Goal: Check status: Check status

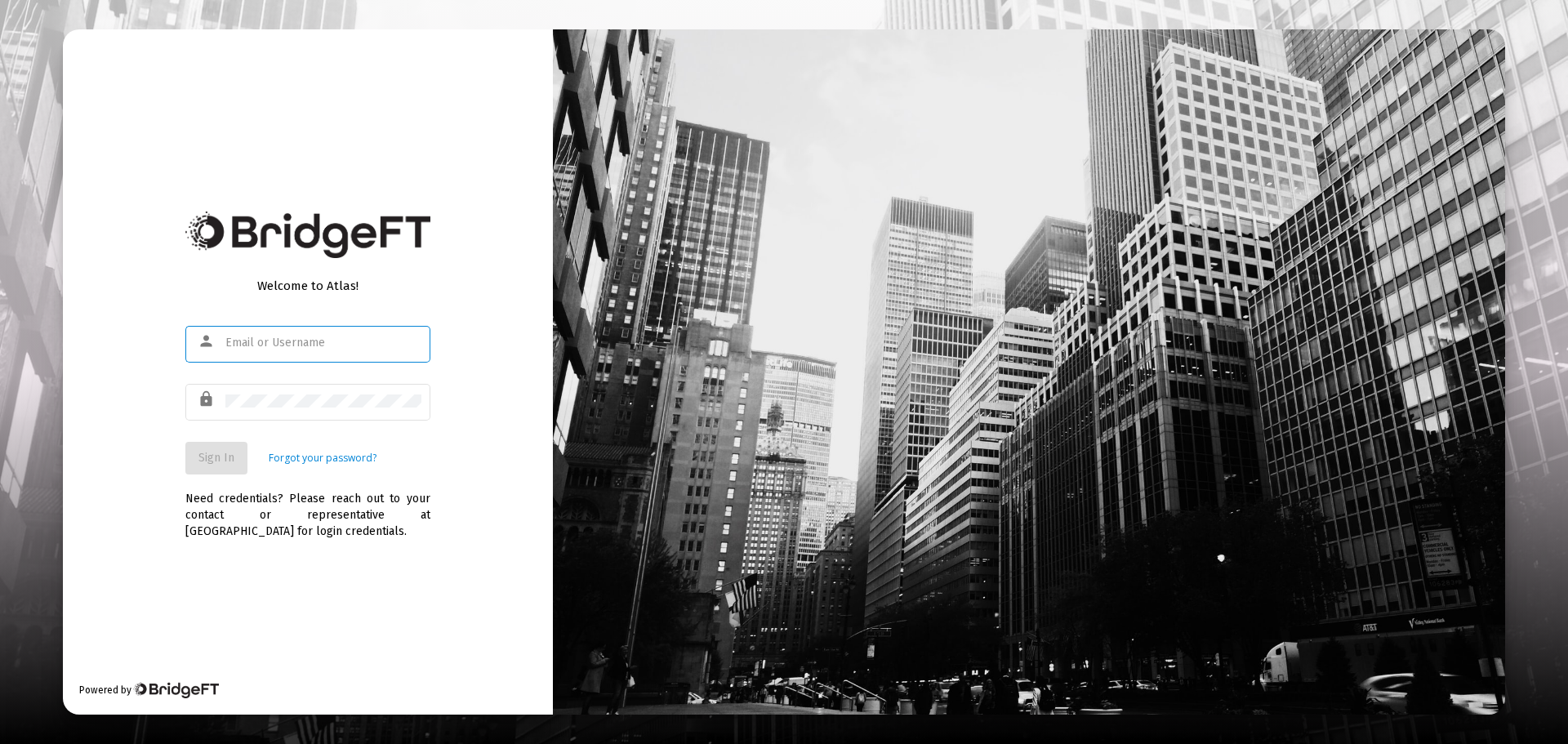
type input "[PERSON_NAME][EMAIL_ADDRESS][DOMAIN_NAME]"
click at [239, 450] on button "Sign In" at bounding box center [216, 458] width 62 height 33
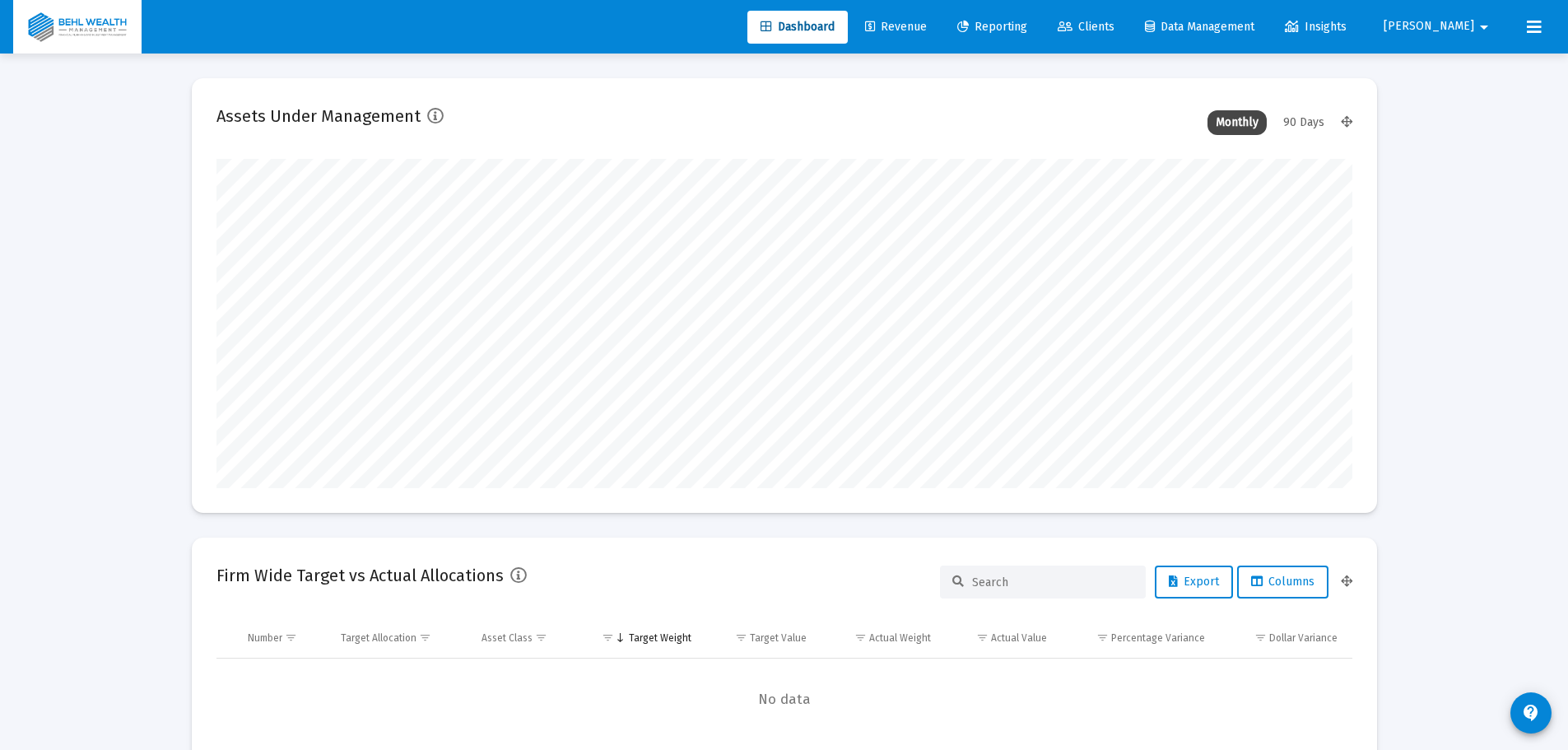
scroll to position [330, 1136]
type input "[DATE]"
type input "[PERSON_NAME][EMAIL_ADDRESS][DOMAIN_NAME]"
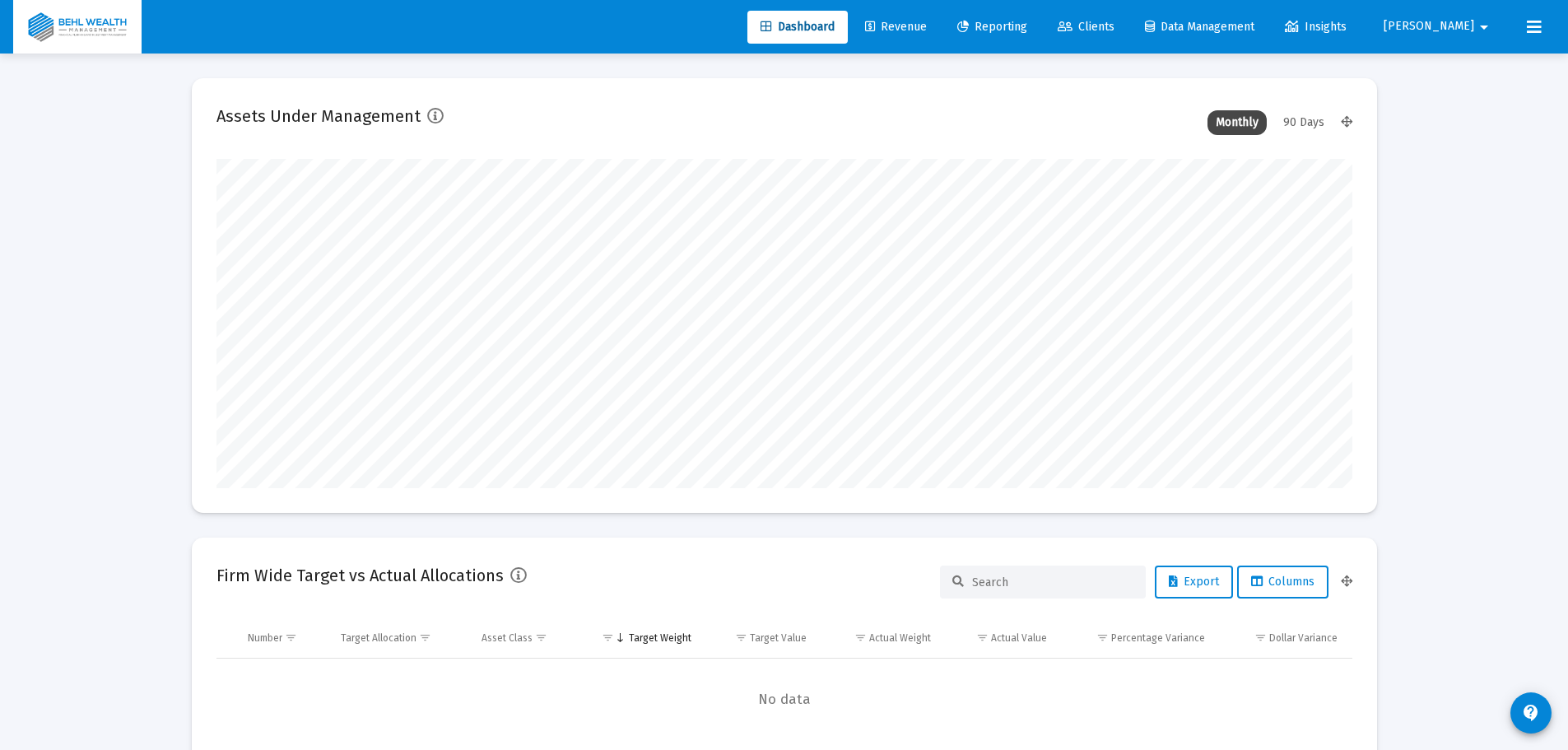
click at [1028, 30] on span "Reporting" at bounding box center [992, 26] width 70 height 14
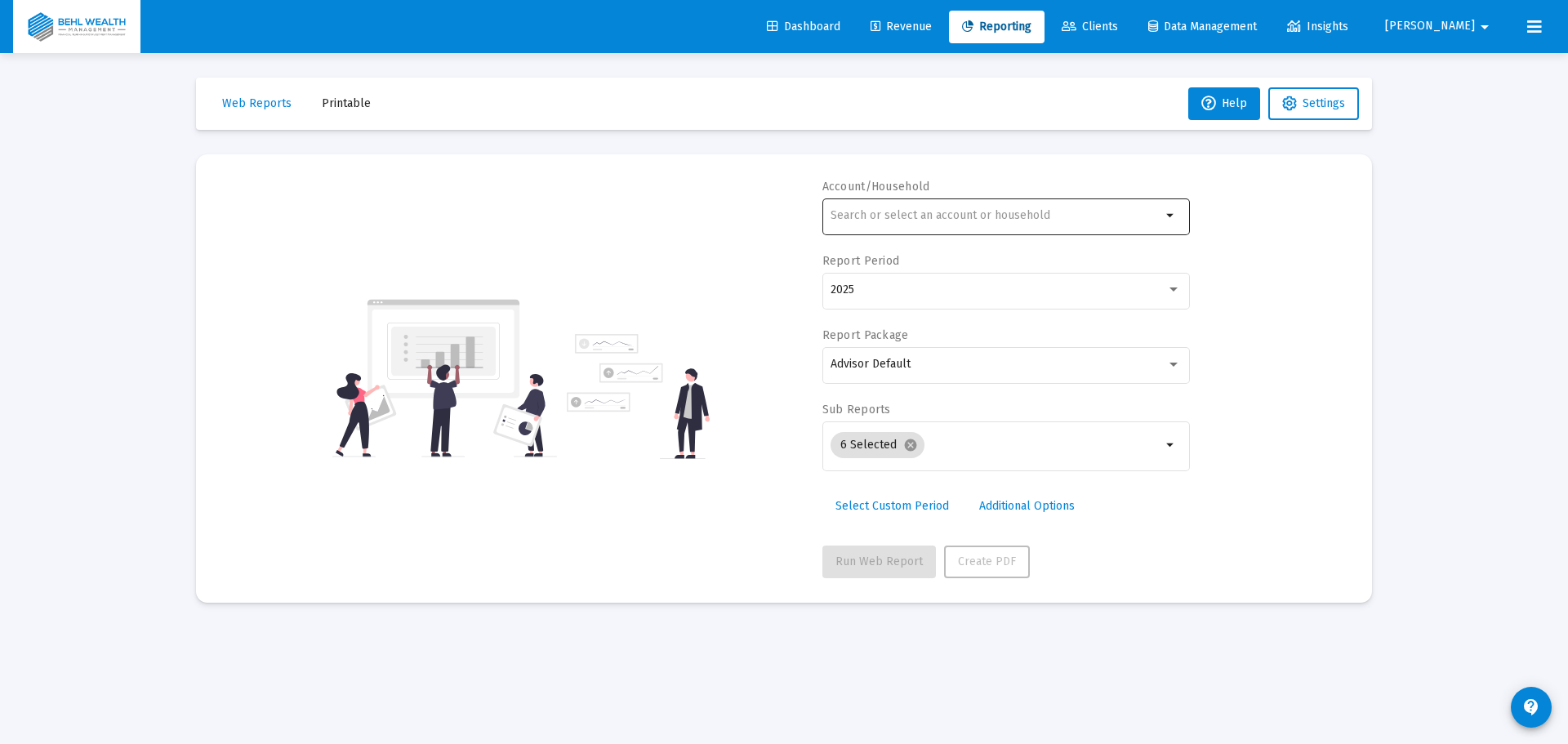
click at [968, 196] on div at bounding box center [996, 215] width 331 height 40
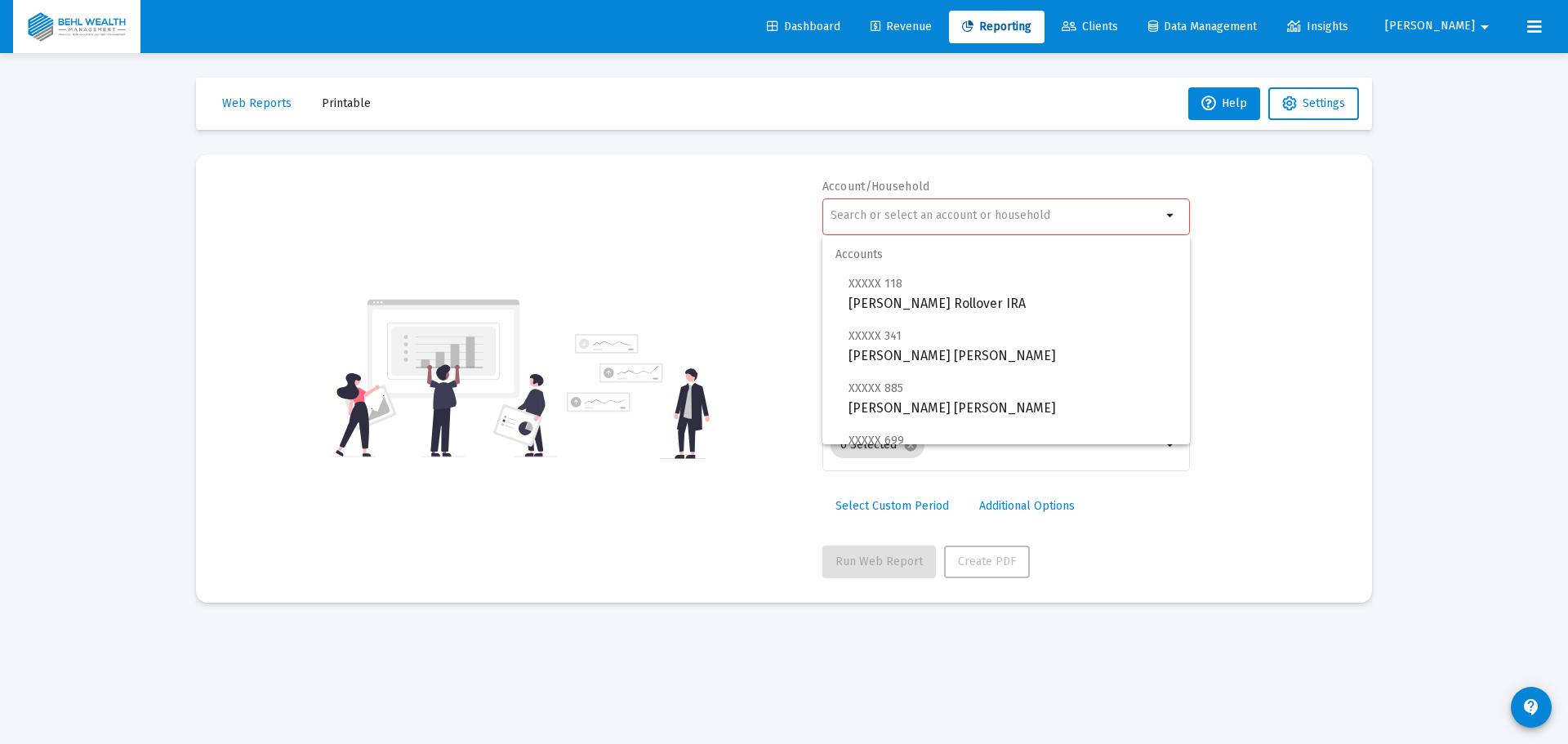
click at [968, 209] on div at bounding box center [996, 215] width 331 height 40
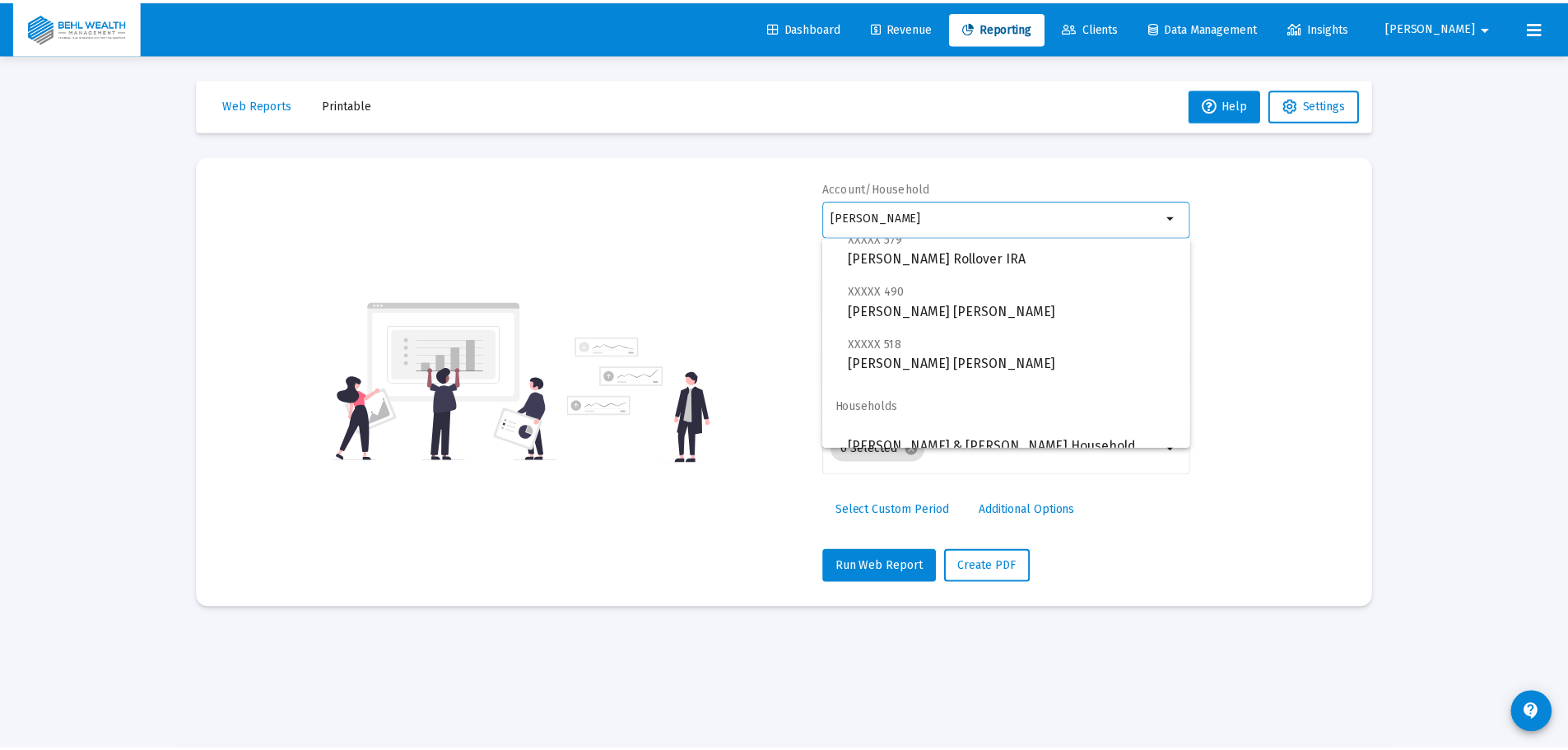
scroll to position [66, 0]
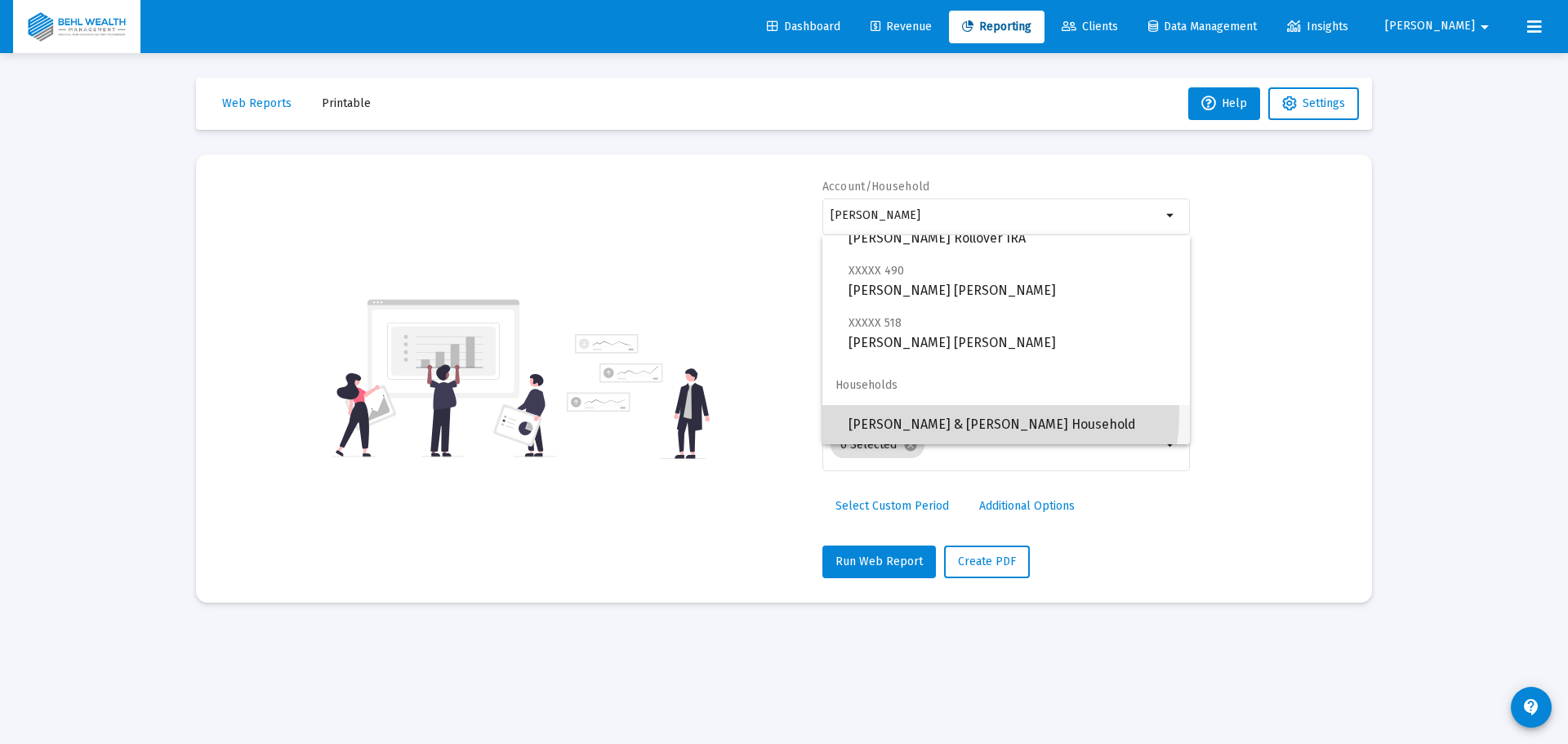
click at [950, 412] on span "[PERSON_NAME] & [PERSON_NAME] Household" at bounding box center [1012, 424] width 329 height 39
type input "[PERSON_NAME] & [PERSON_NAME] Household"
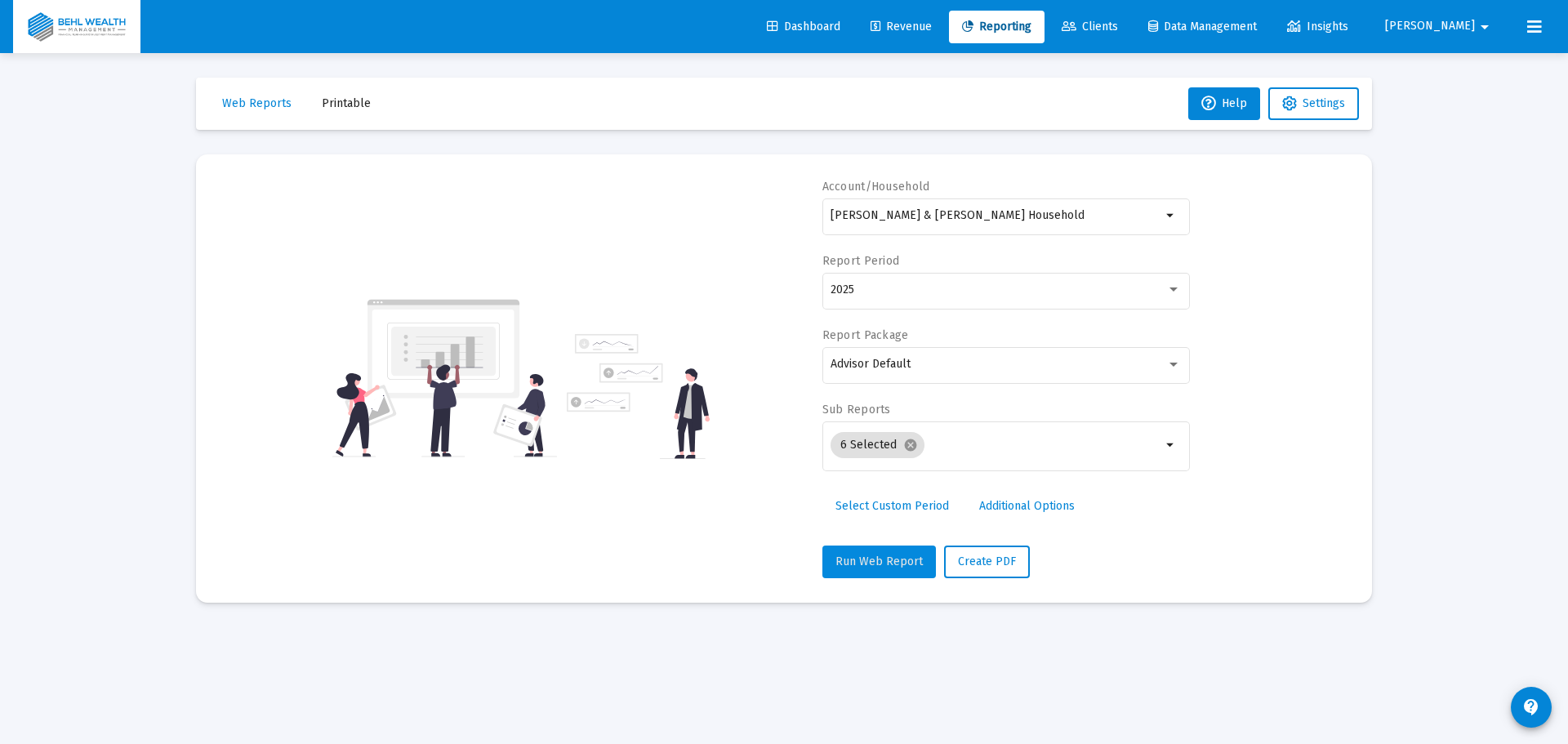
click at [884, 559] on span "Run Web Report" at bounding box center [879, 561] width 88 height 14
select select "View all"
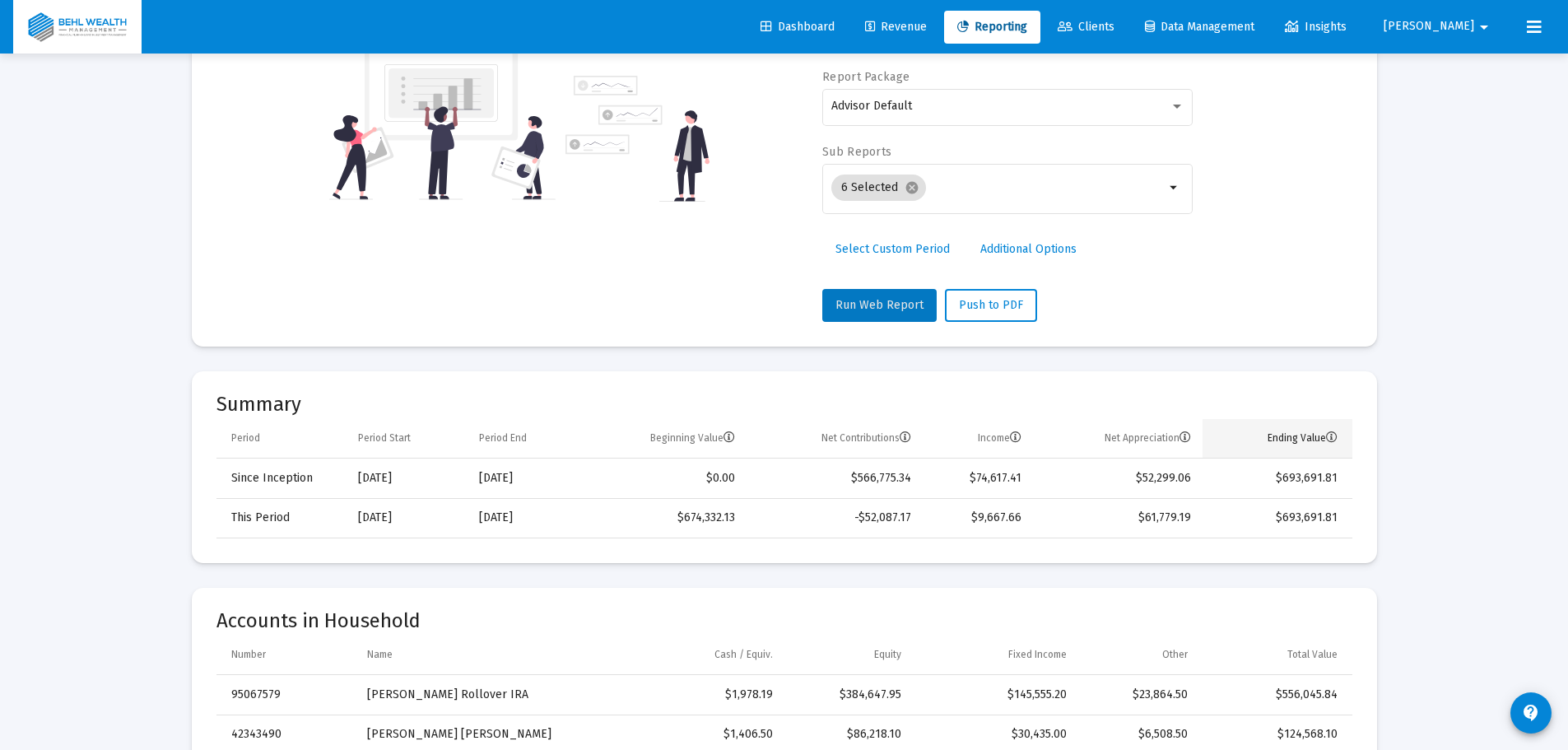
scroll to position [0, 0]
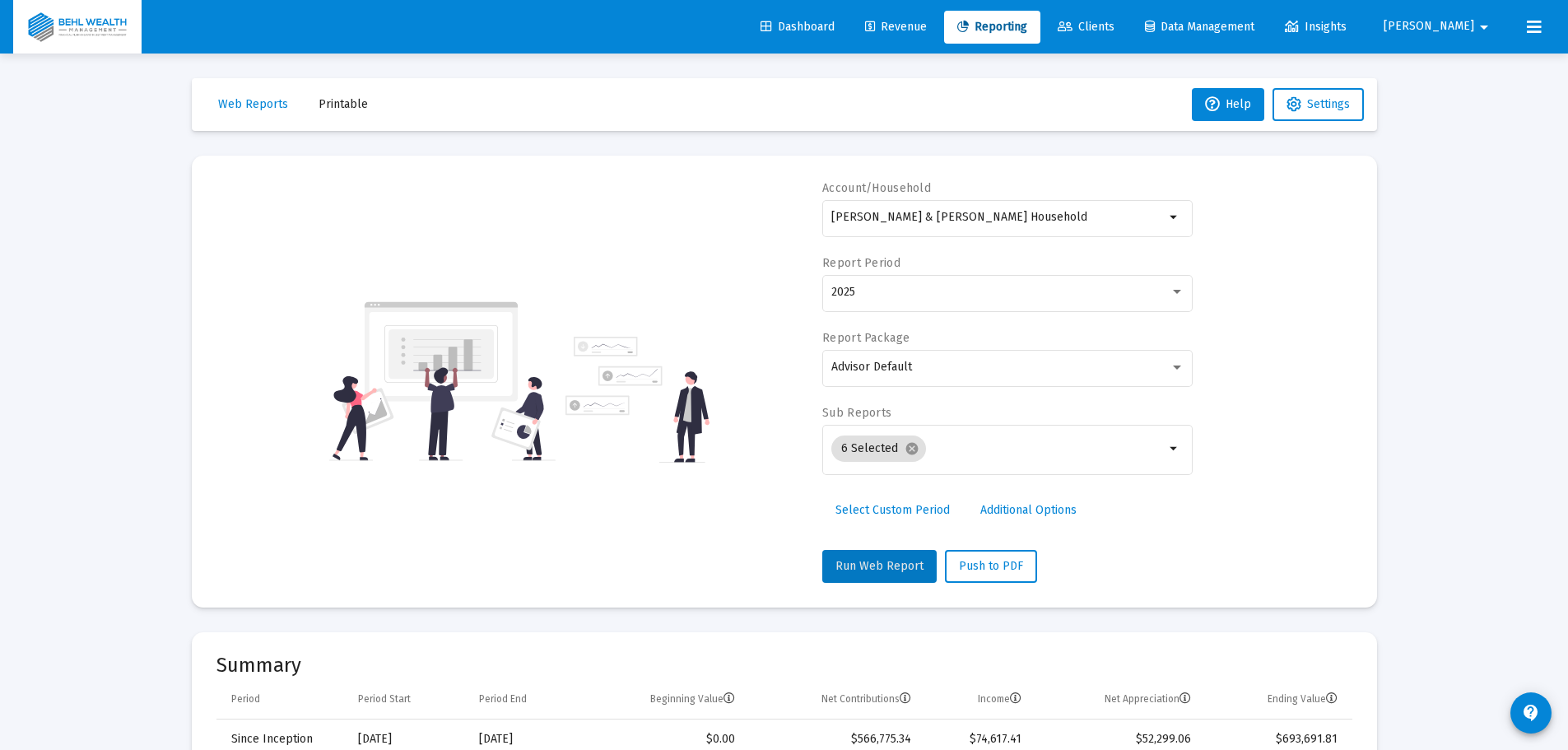
click at [905, 508] on span "Select Custom Period" at bounding box center [892, 510] width 115 height 14
click at [1000, 288] on icon "Open calendar" at bounding box center [991, 292] width 17 height 17
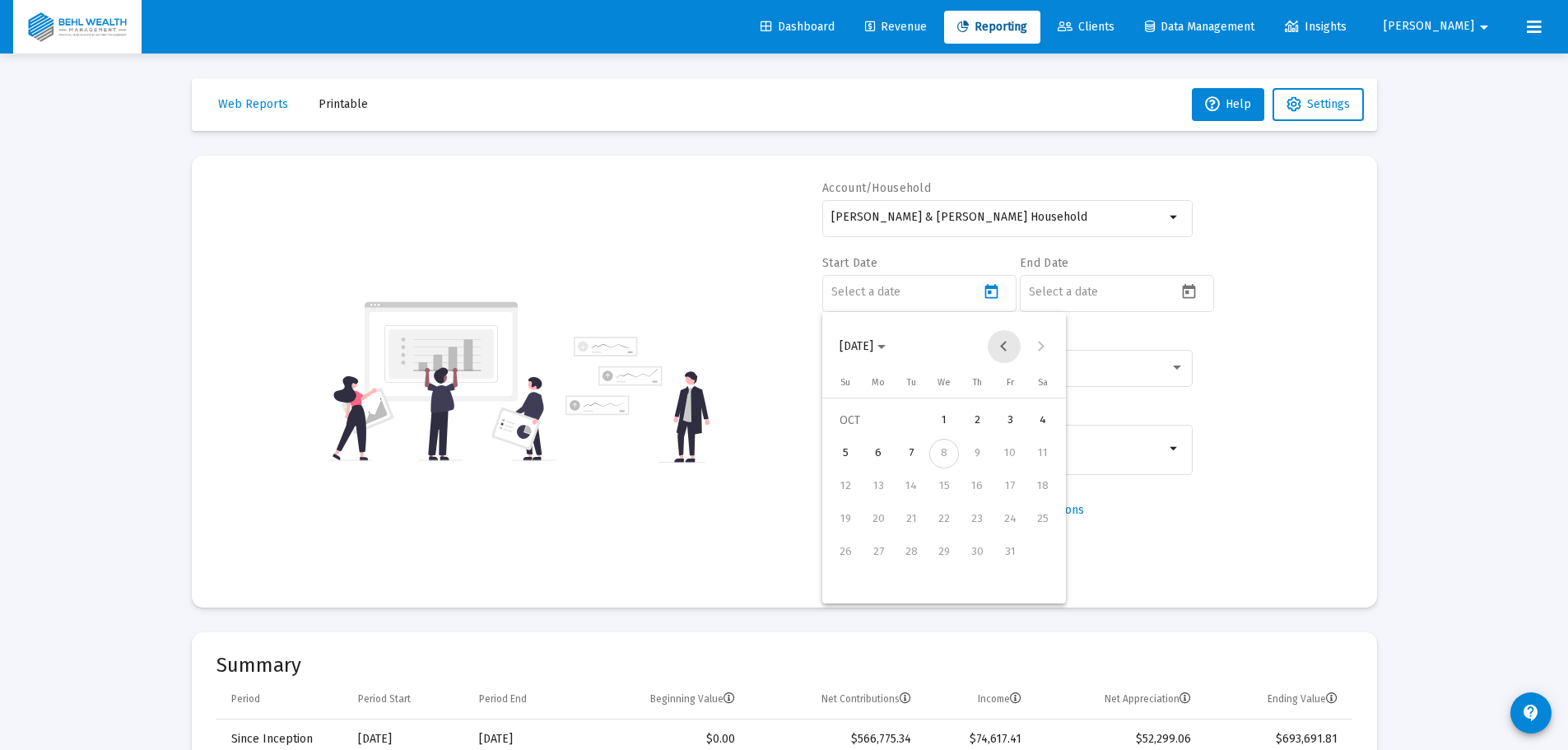
click at [998, 344] on button "Previous month" at bounding box center [1005, 347] width 33 height 33
click at [890, 454] on div "1" at bounding box center [878, 453] width 30 height 30
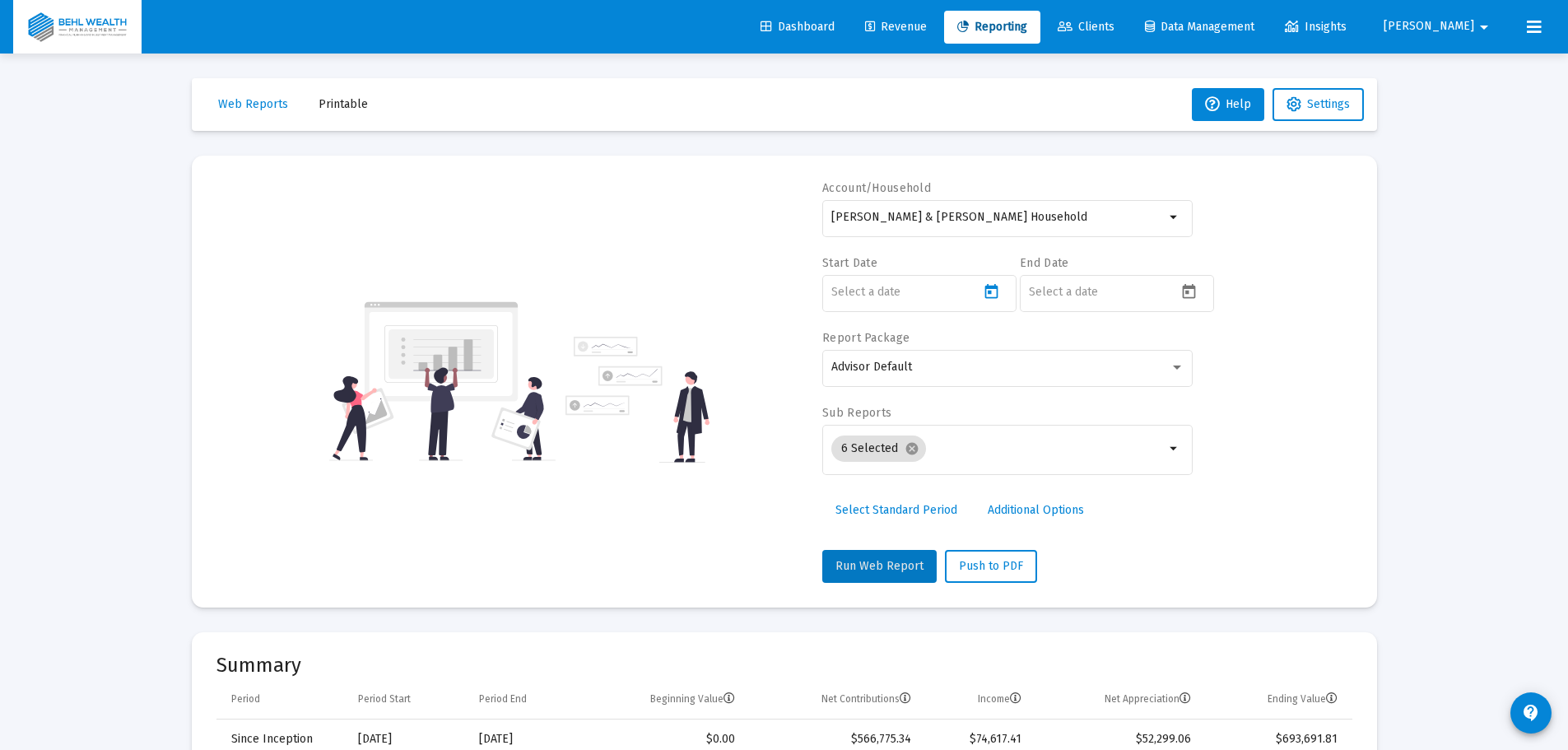
type input "[DATE]"
click at [1191, 290] on icon "Open calendar" at bounding box center [1189, 292] width 17 height 17
click at [1202, 348] on button "Previous month" at bounding box center [1202, 347] width 33 height 33
click at [1107, 578] on div "30" at bounding box center [1109, 586] width 30 height 30
type input "[DATE]"
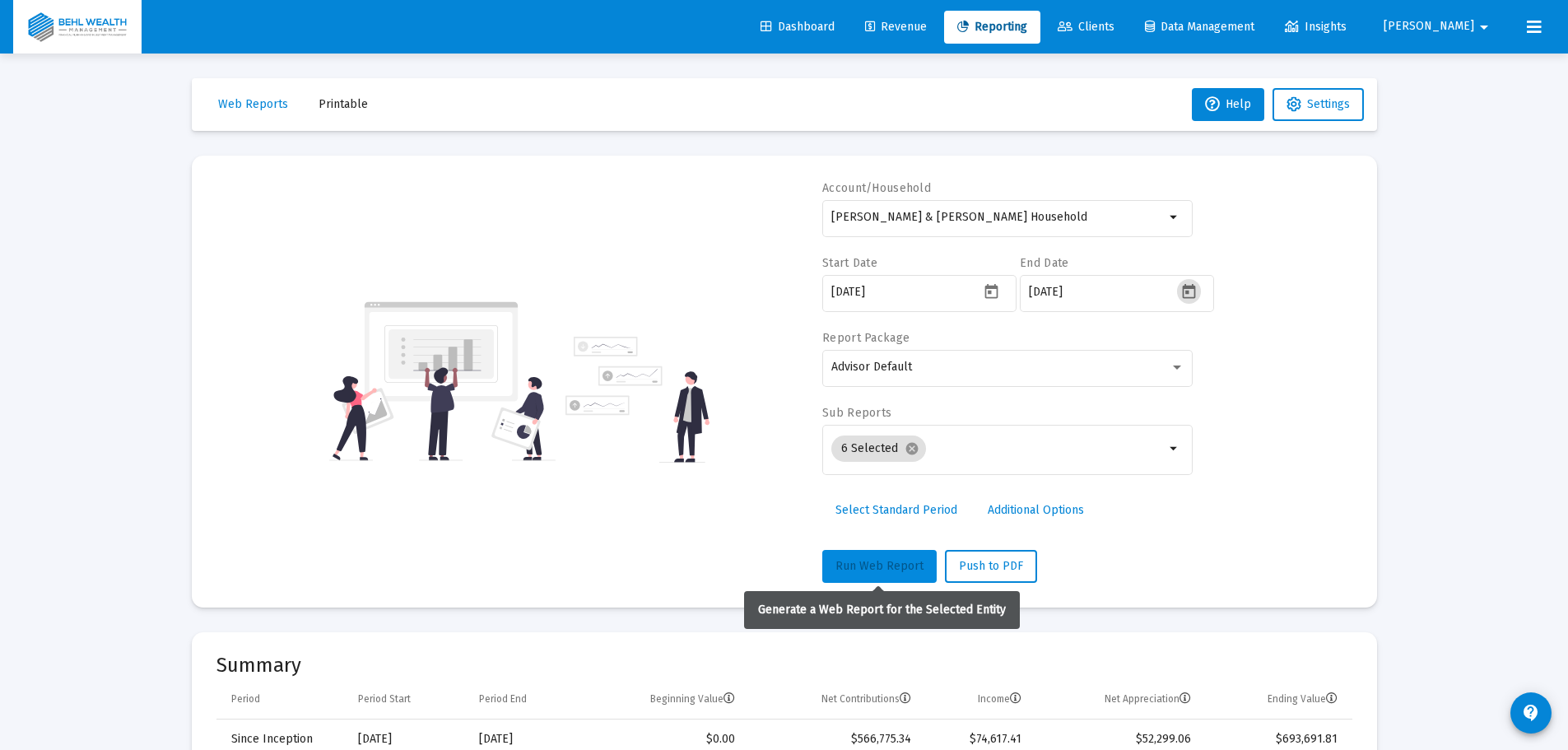
click at [902, 572] on span "Run Web Report" at bounding box center [879, 566] width 88 height 14
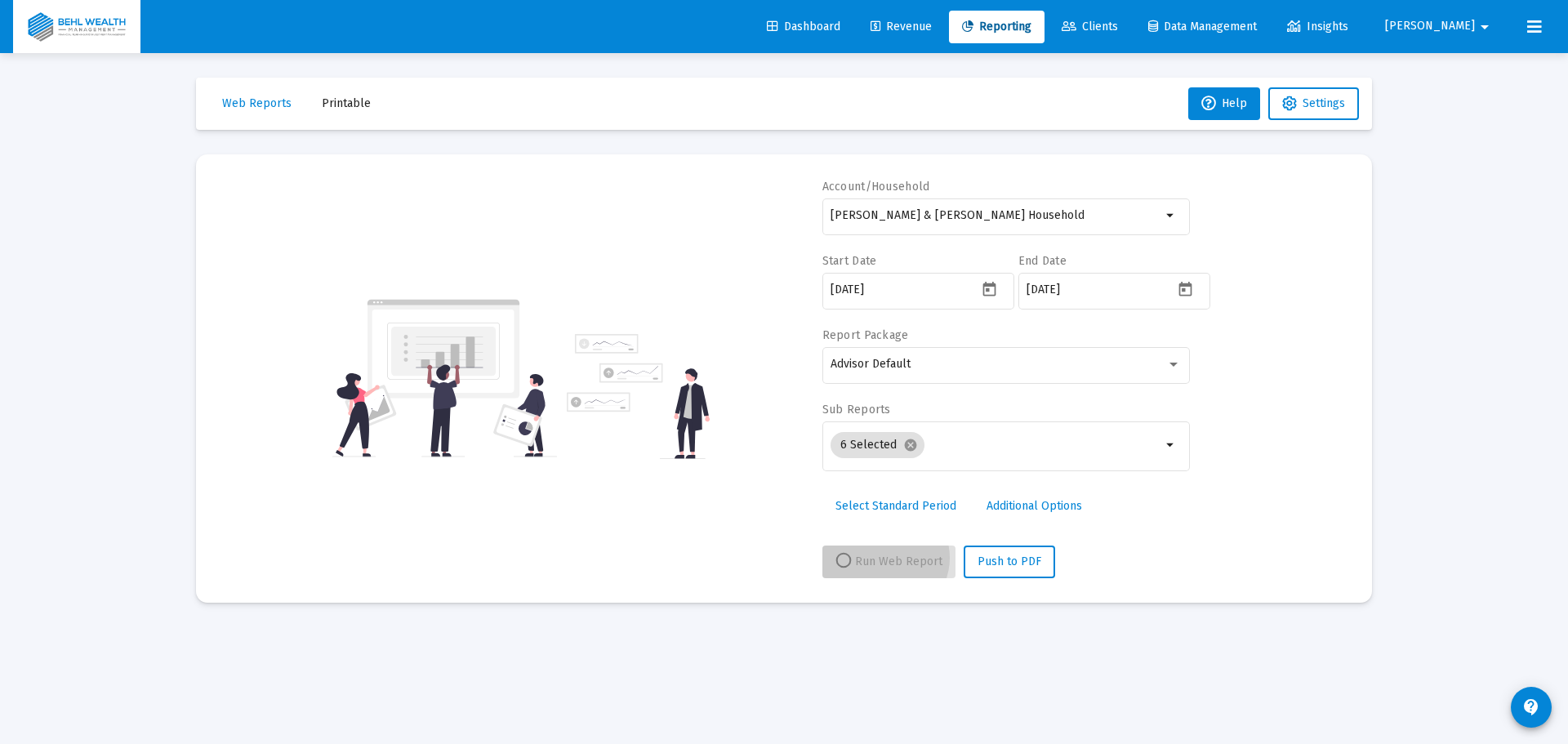
select select "View 1 month"
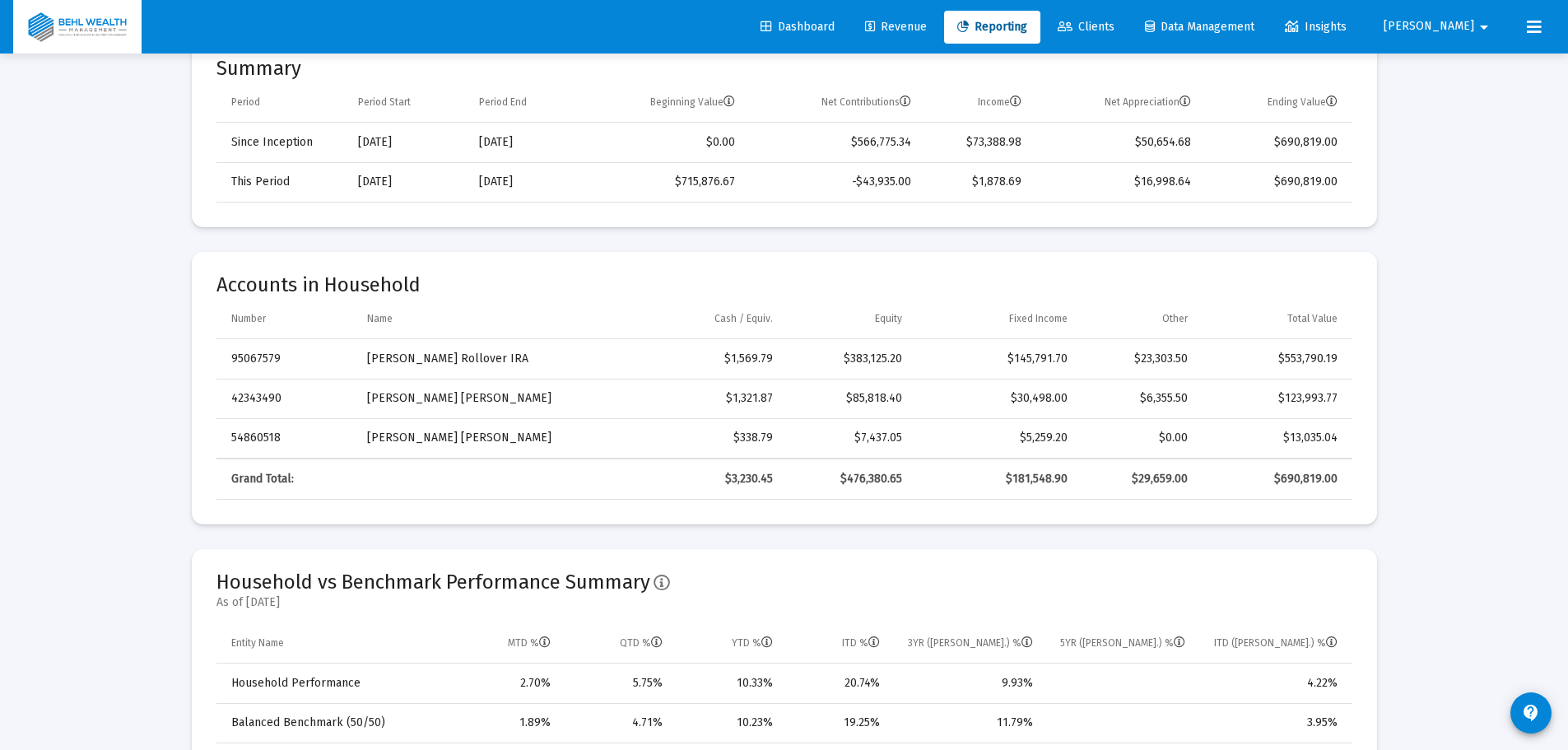
scroll to position [21, 0]
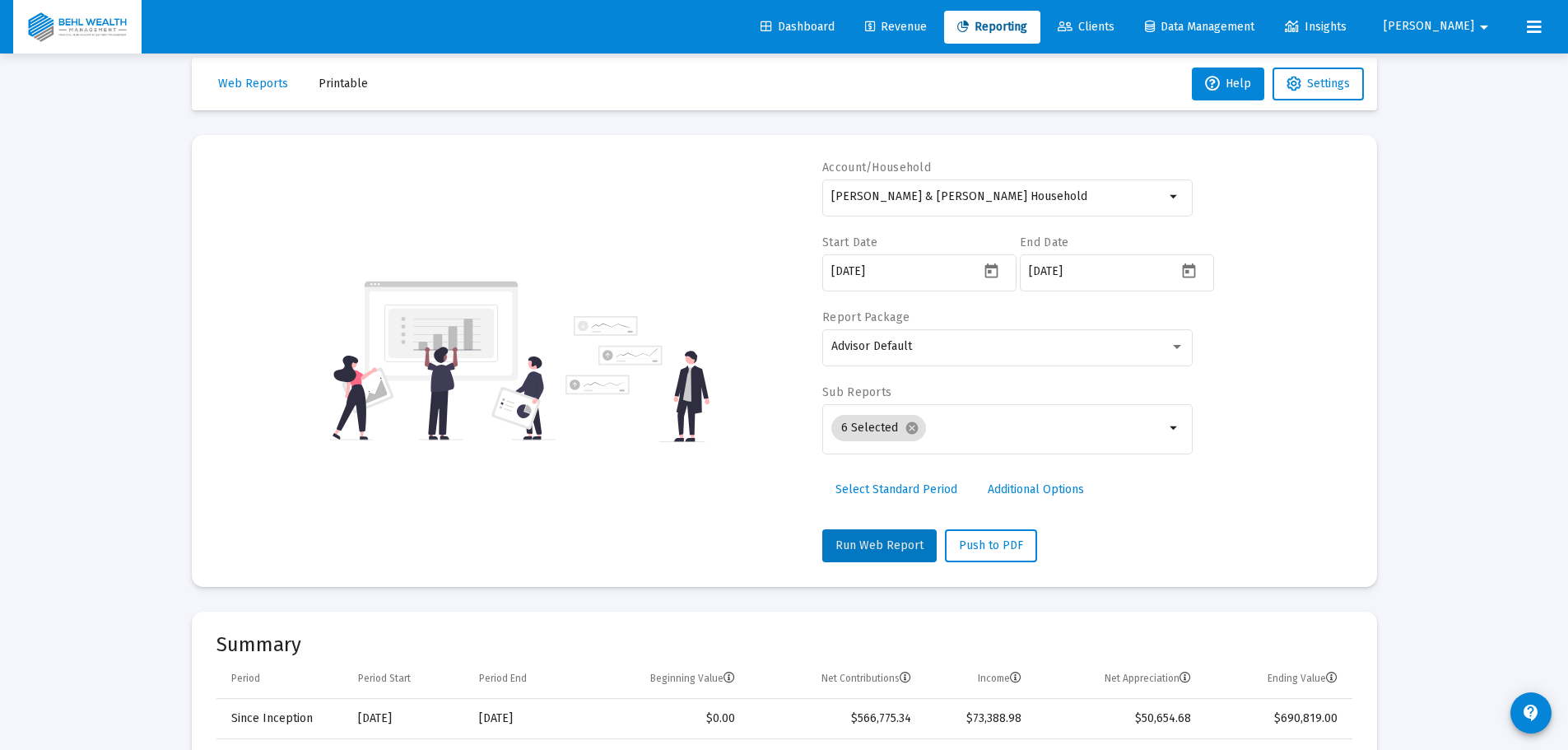
click at [896, 488] on span "Select Standard Period" at bounding box center [896, 489] width 121 height 14
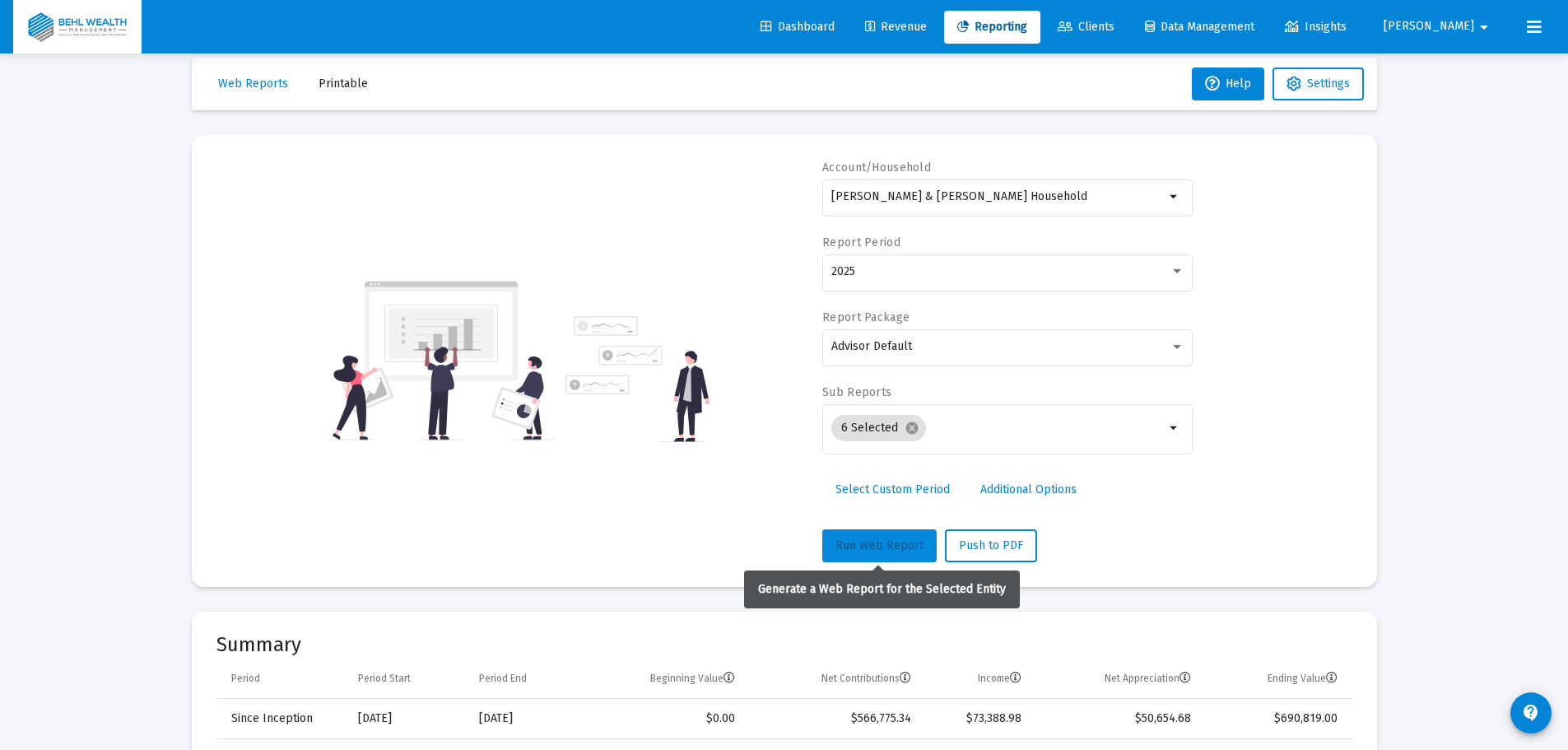
click at [894, 549] on span "Run Web Report" at bounding box center [879, 545] width 88 height 14
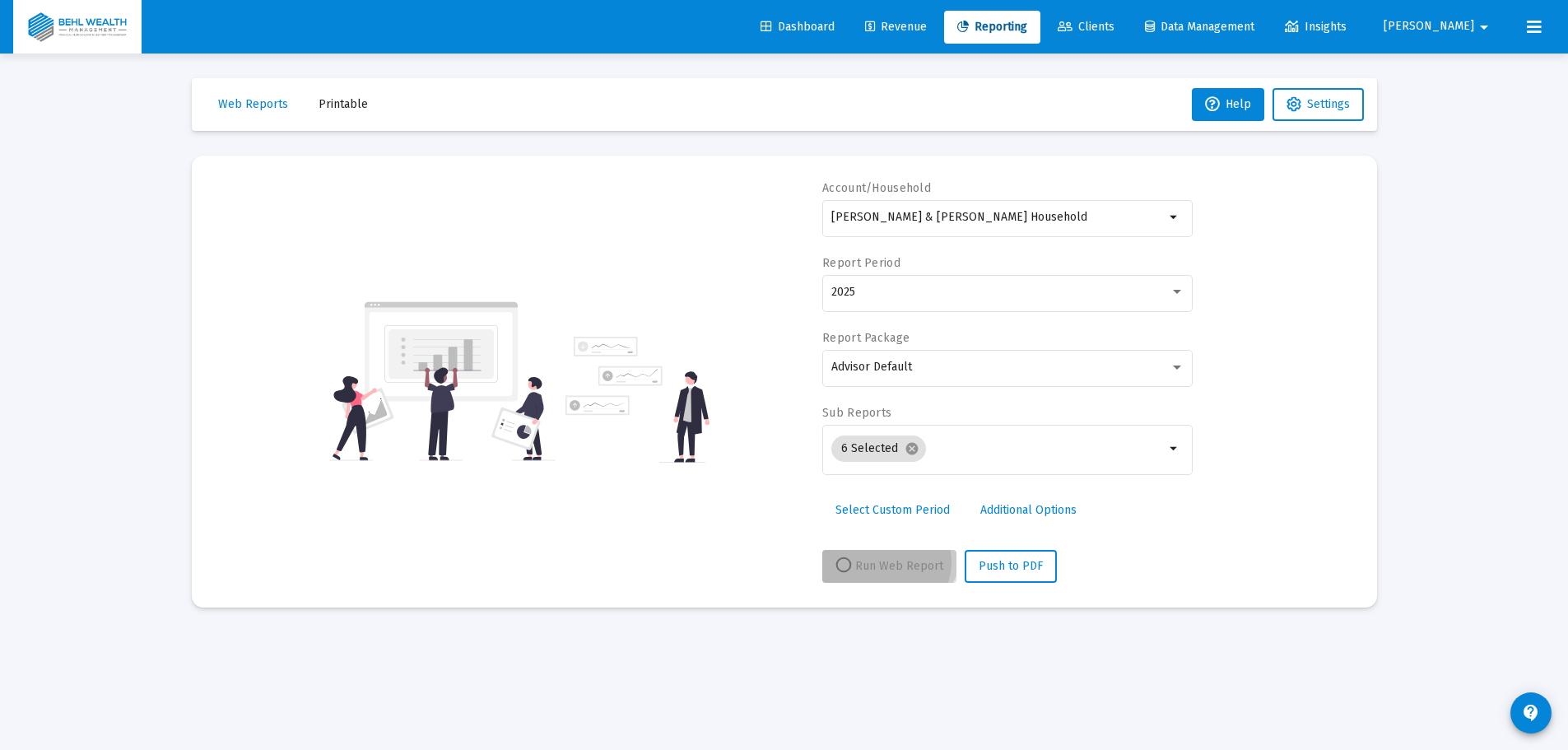
scroll to position [0, 0]
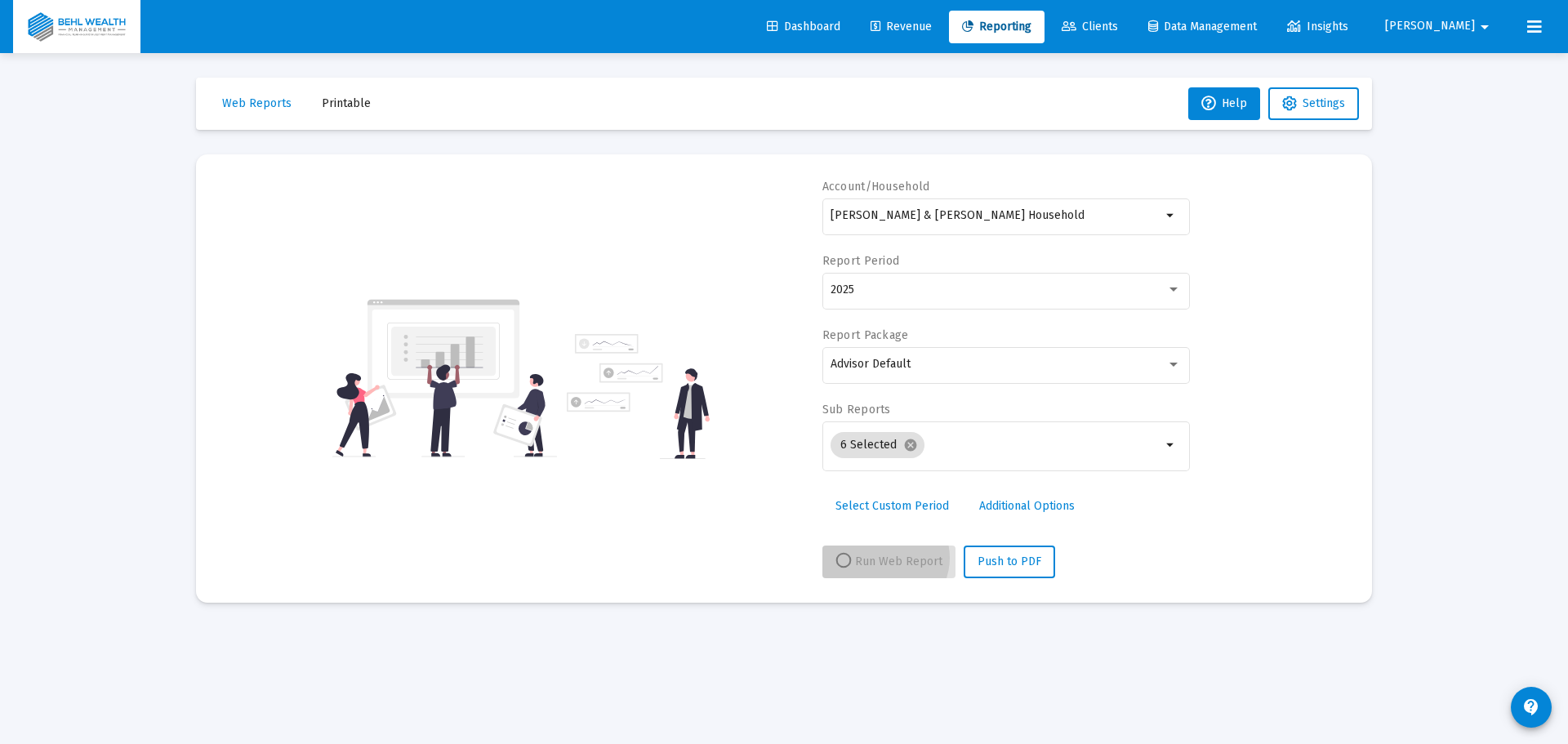
select select "View all"
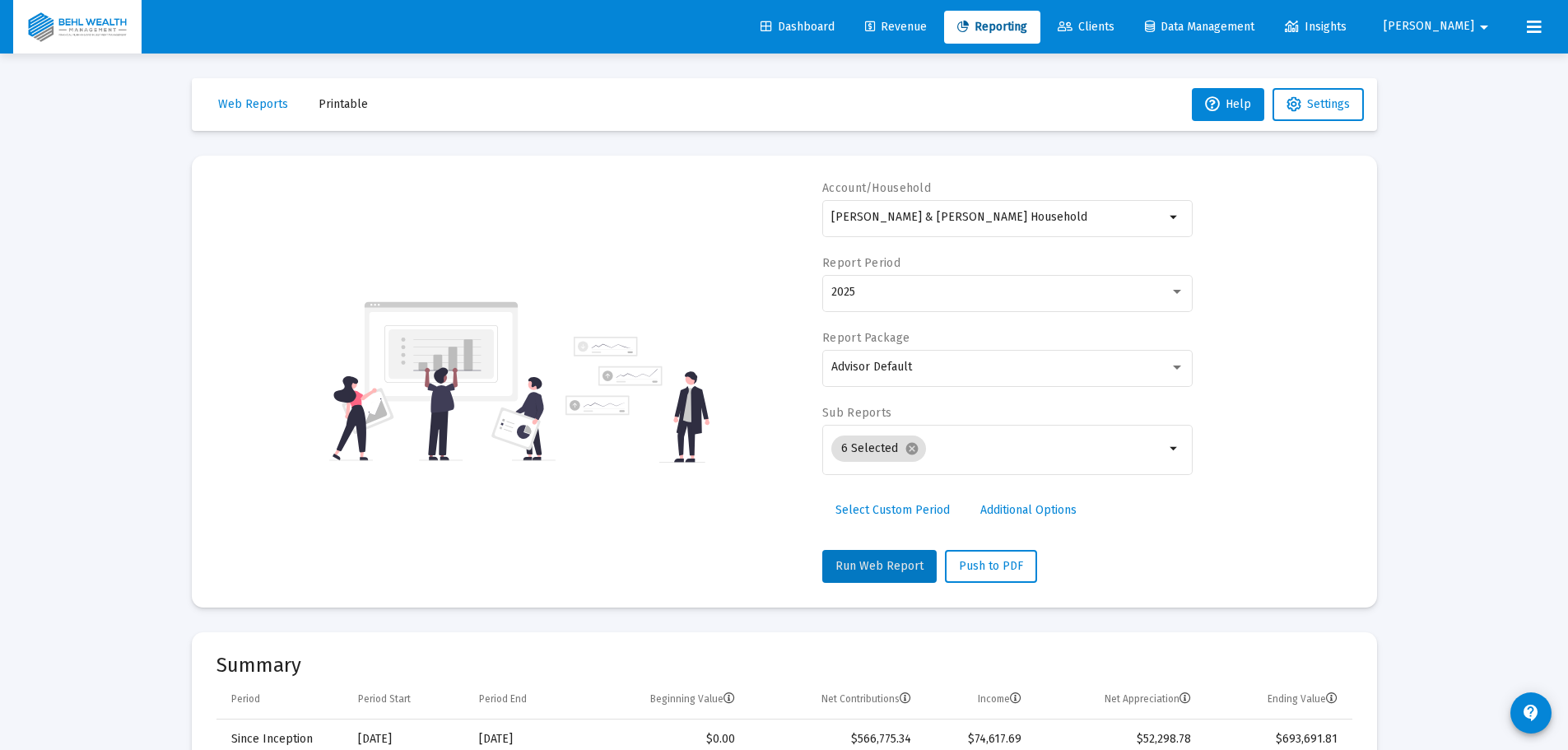
click at [1376, 488] on mat-card "Account/Household [PERSON_NAME] & [PERSON_NAME] Household arrow_drop_down Repor…" at bounding box center [784, 381] width 1186 height 452
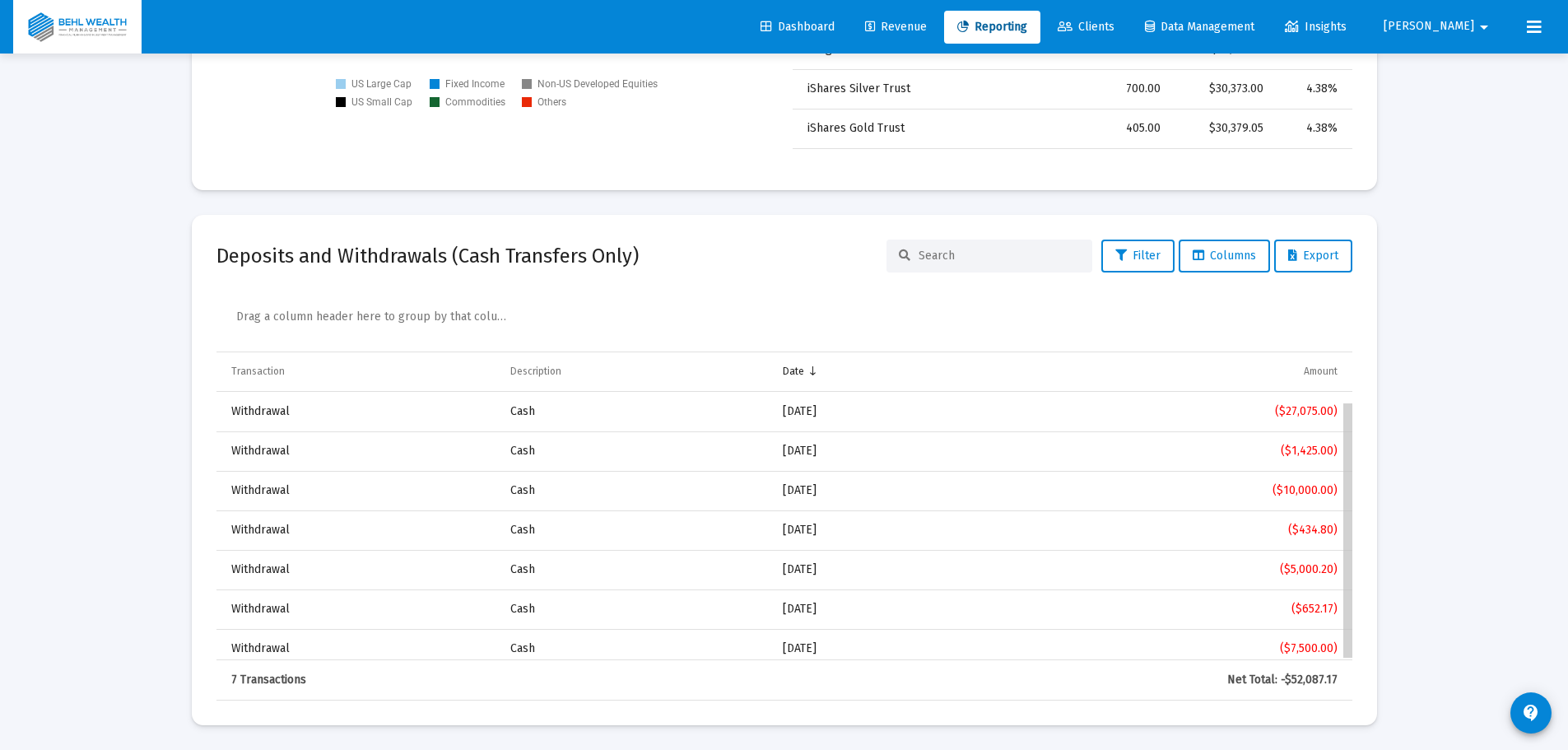
scroll to position [10, 0]
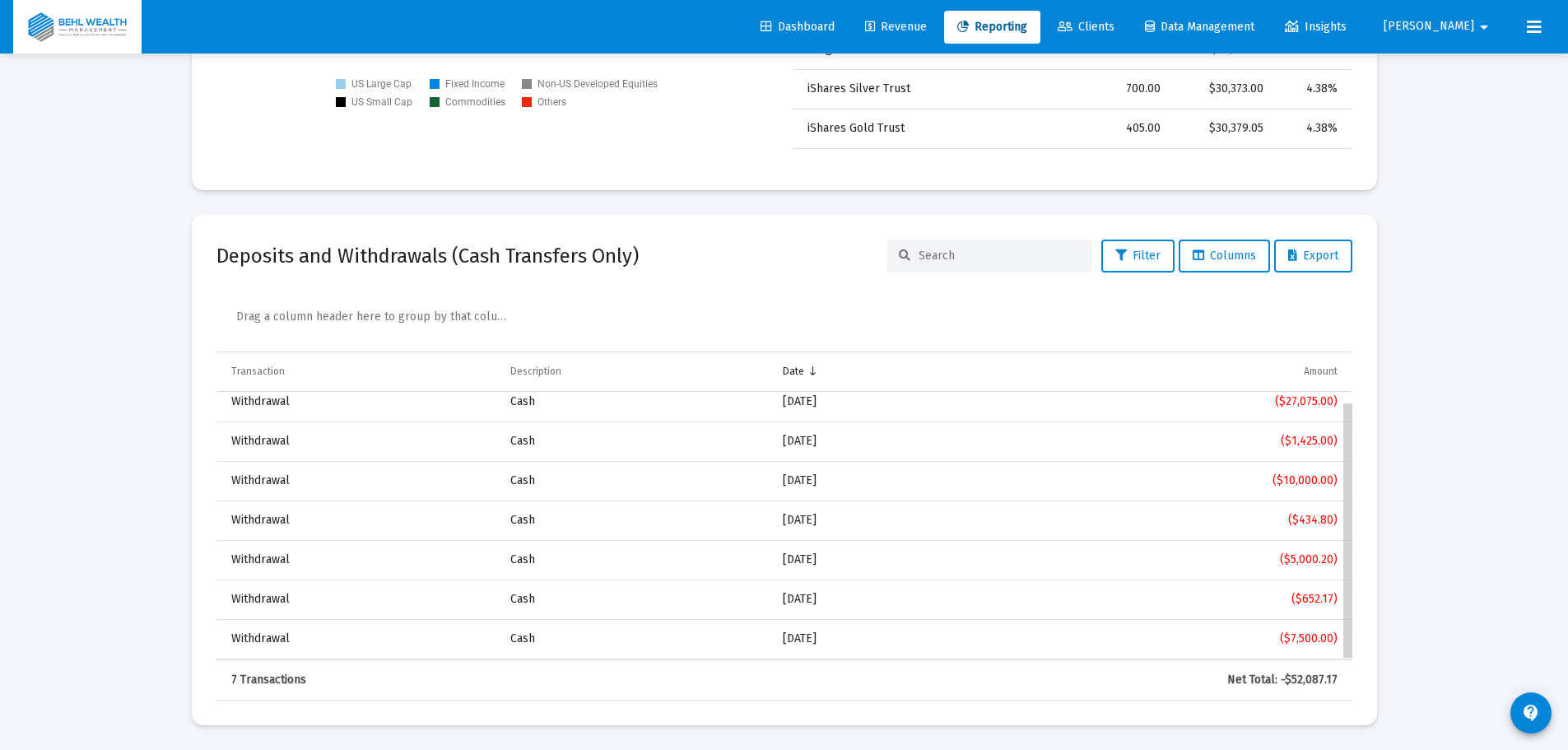
drag, startPoint x: 1350, startPoint y: 596, endPoint x: 1352, endPoint y: 638, distance: 42.0
drag, startPoint x: 1352, startPoint y: 597, endPoint x: 1356, endPoint y: 621, distance: 24.3
drag, startPoint x: 1349, startPoint y: 615, endPoint x: 1347, endPoint y: 626, distance: 11.2
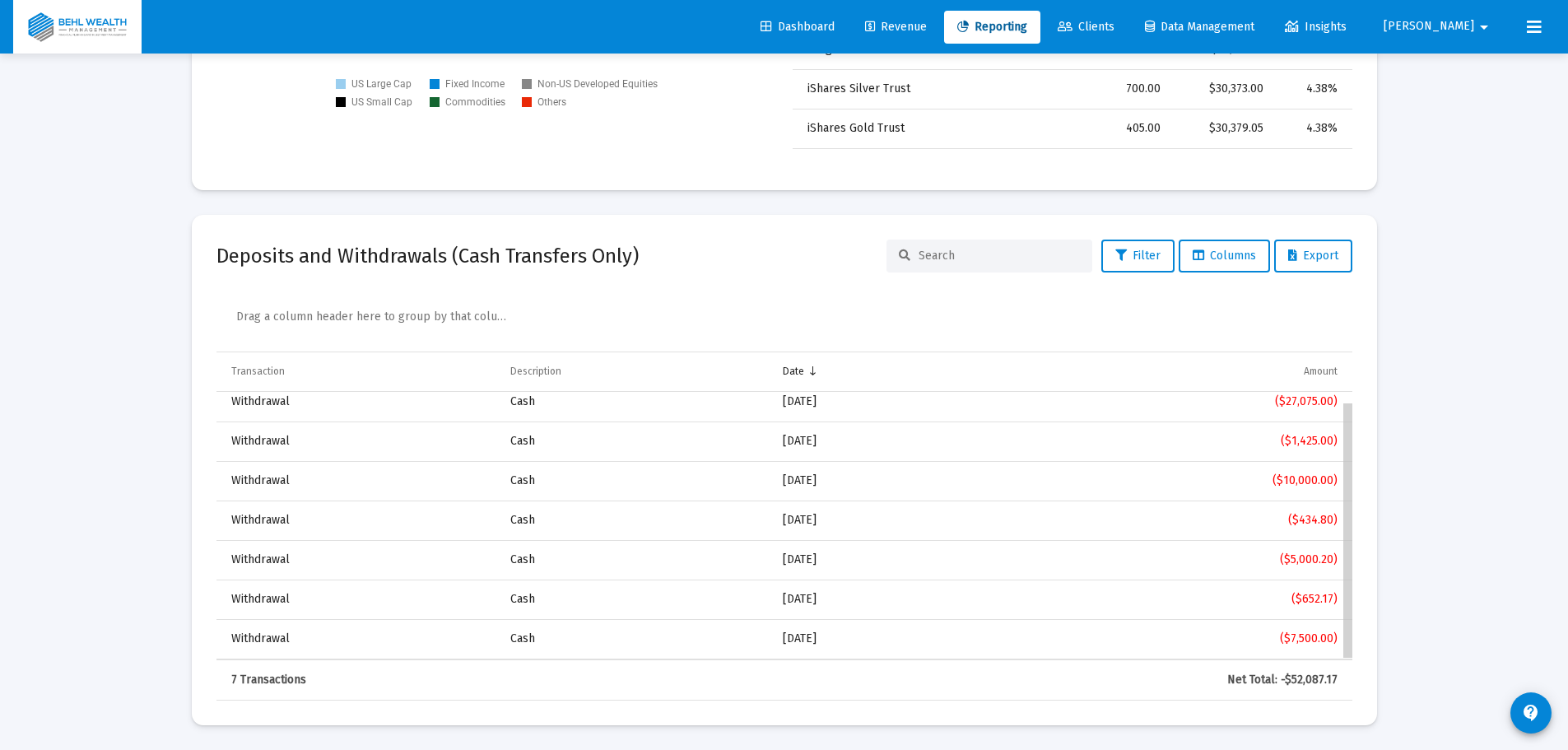
drag, startPoint x: 1351, startPoint y: 596, endPoint x: 1345, endPoint y: 625, distance: 29.6
